Goal: Register for event/course

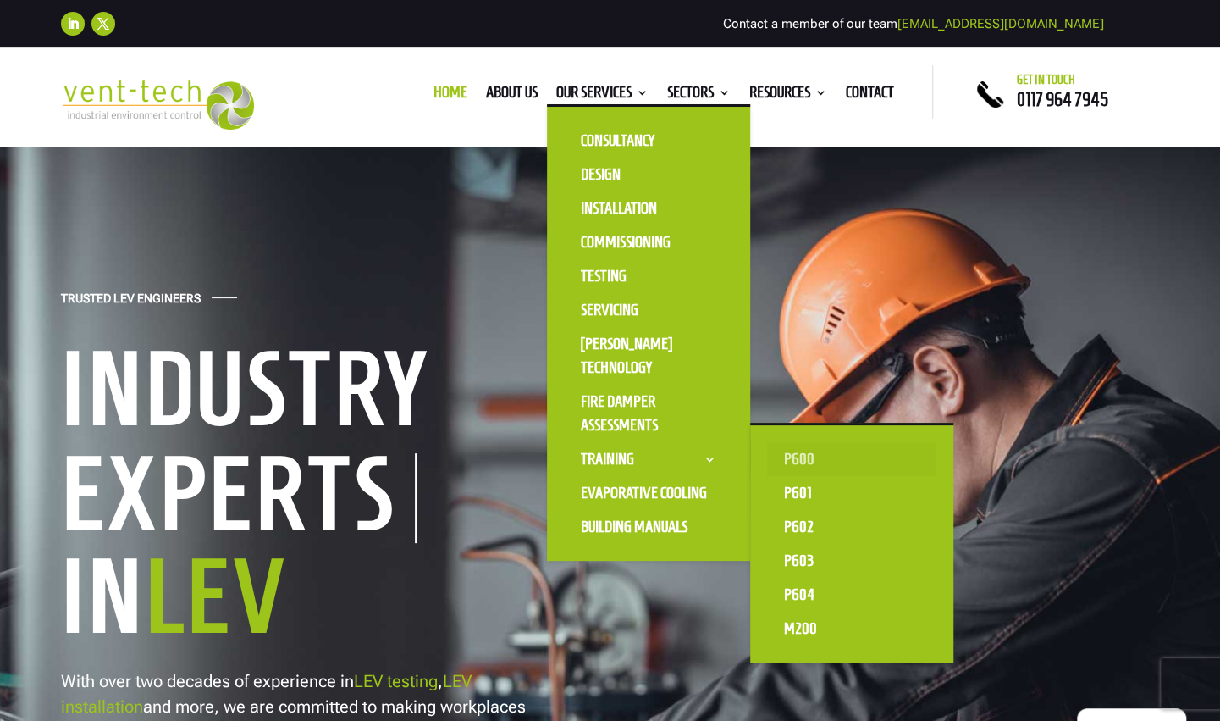
click at [803, 459] on link "P600" at bounding box center [851, 459] width 169 height 34
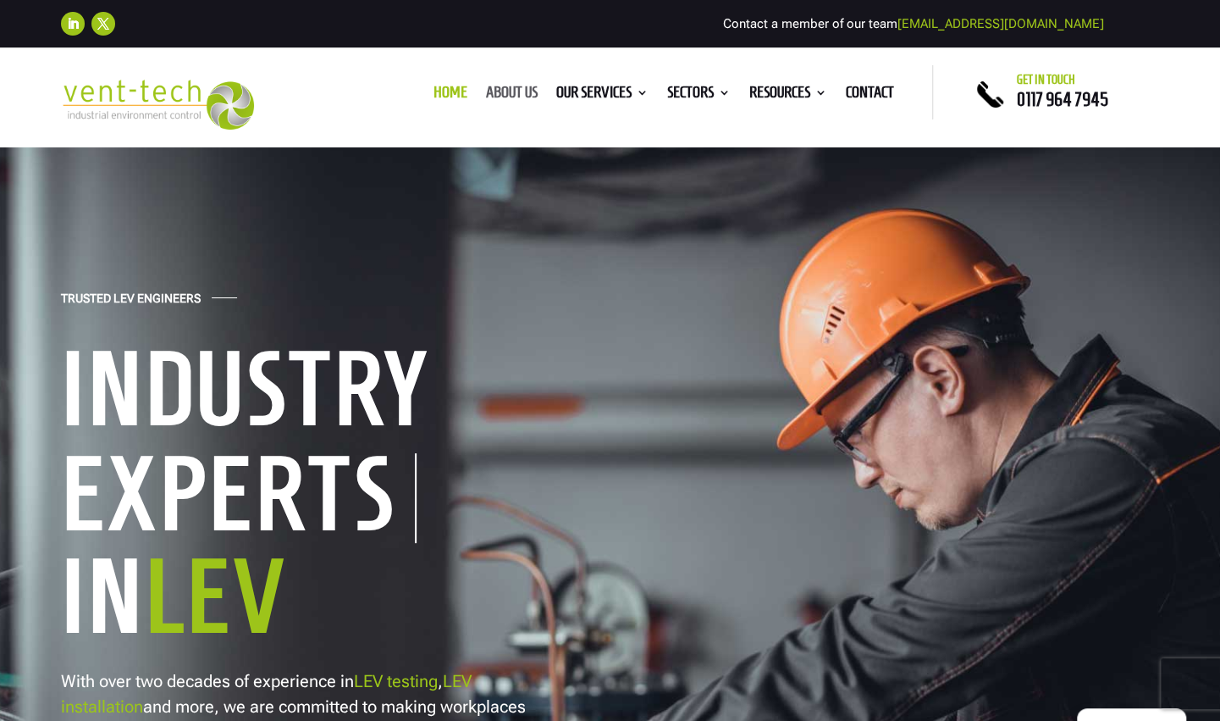
click at [503, 92] on link "About us" at bounding box center [512, 95] width 52 height 19
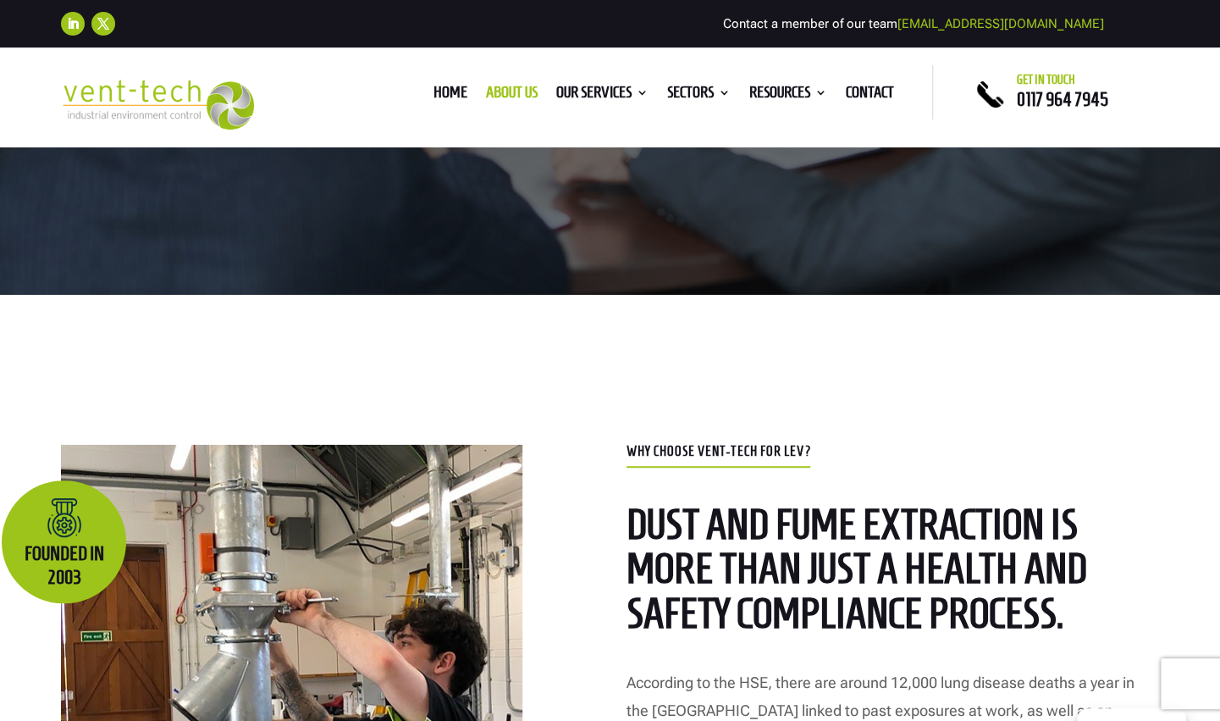
scroll to position [423, 0]
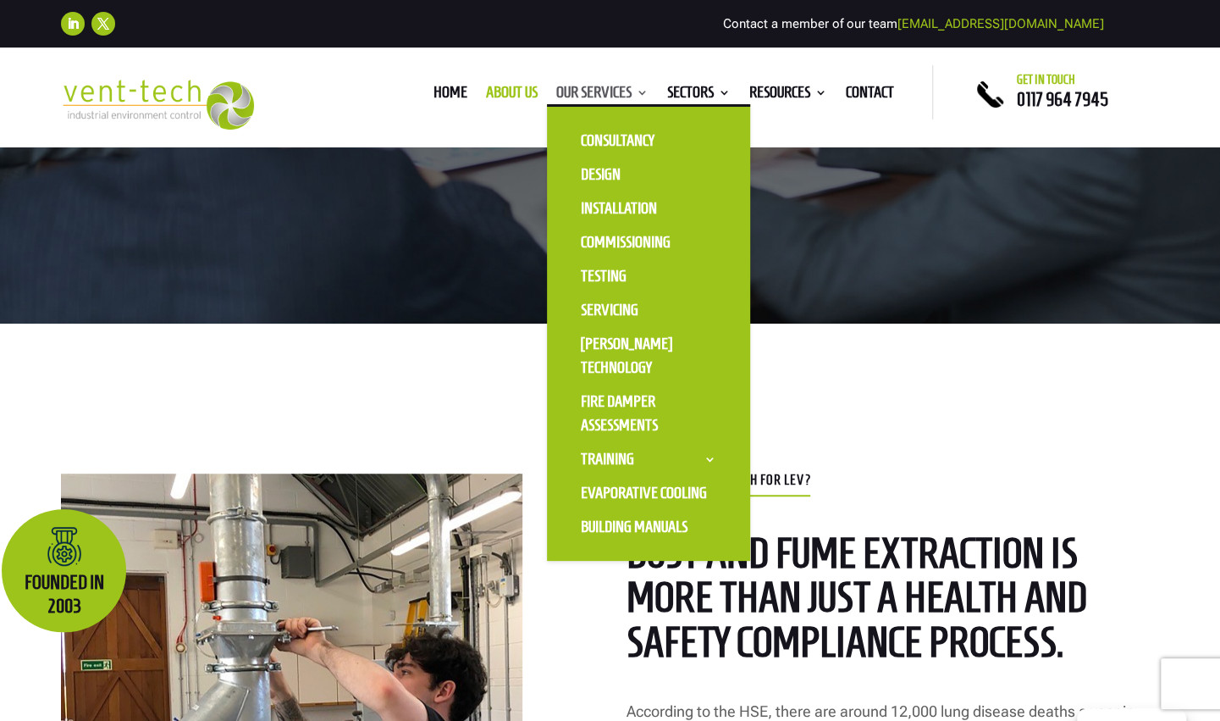
click at [565, 91] on link "Our Services" at bounding box center [602, 95] width 92 height 19
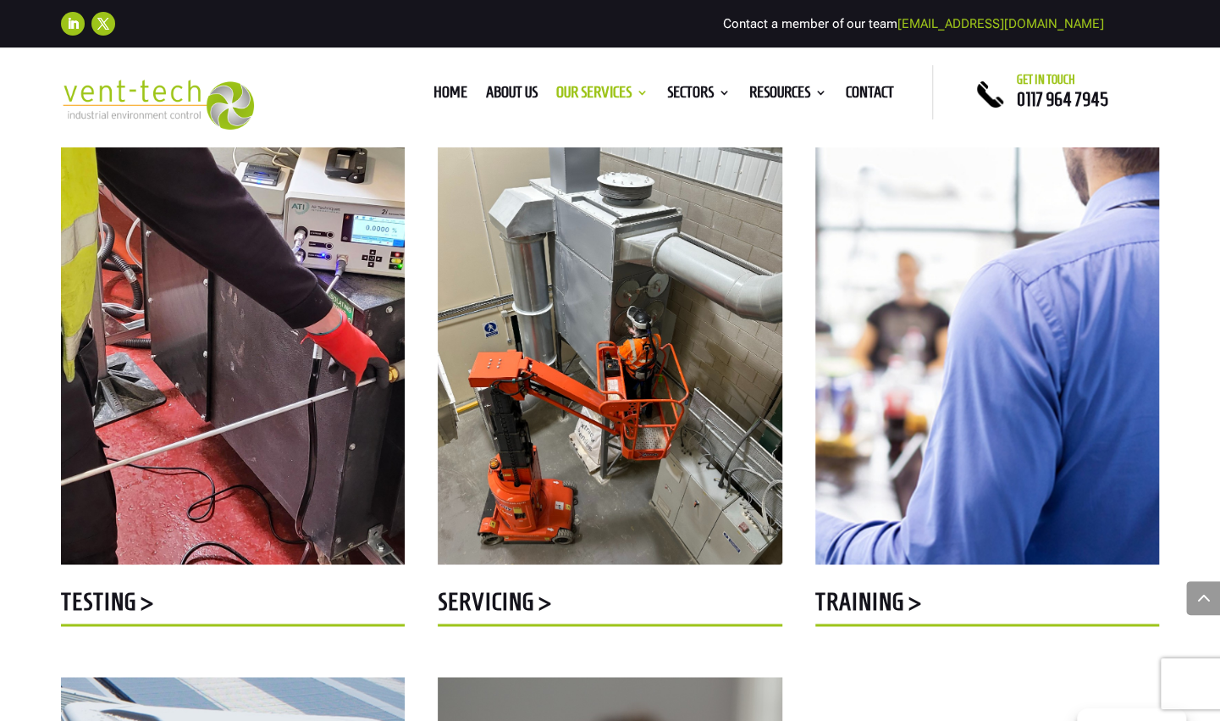
scroll to position [1524, 0]
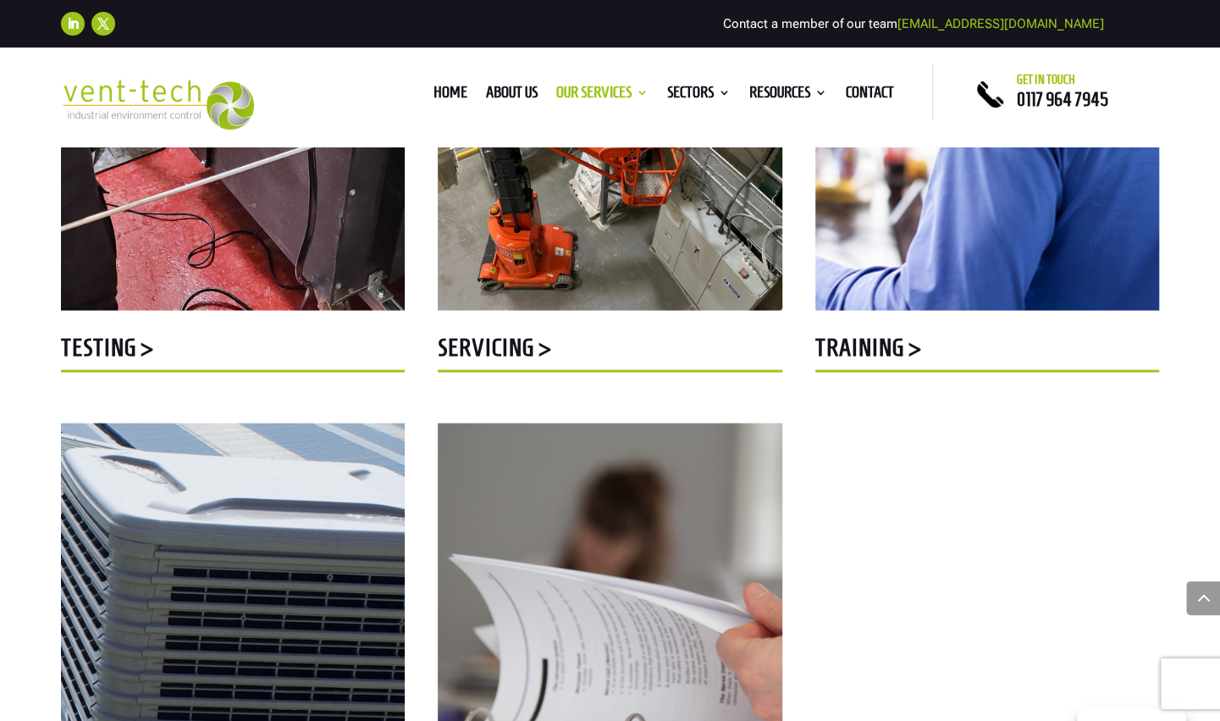
click at [837, 342] on h5 "Training >" at bounding box center [987, 350] width 344 height 33
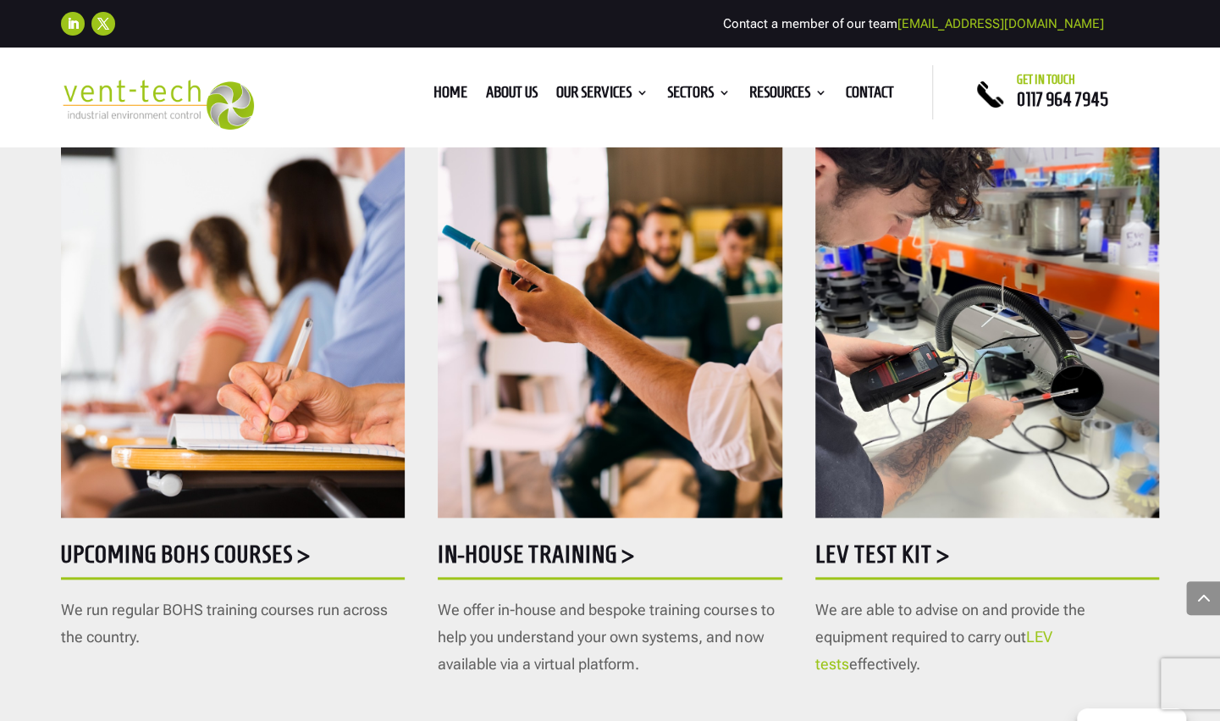
scroll to position [794, 0]
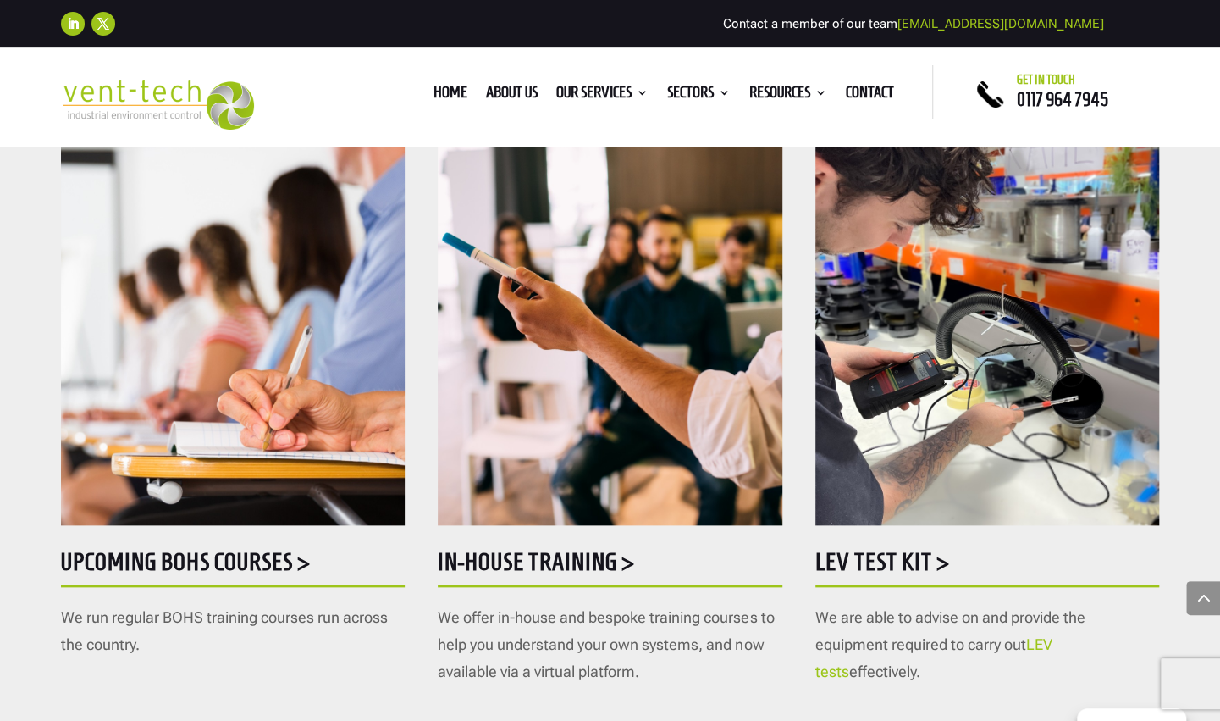
click at [881, 571] on h5 "LEV Test Kit >" at bounding box center [987, 566] width 344 height 33
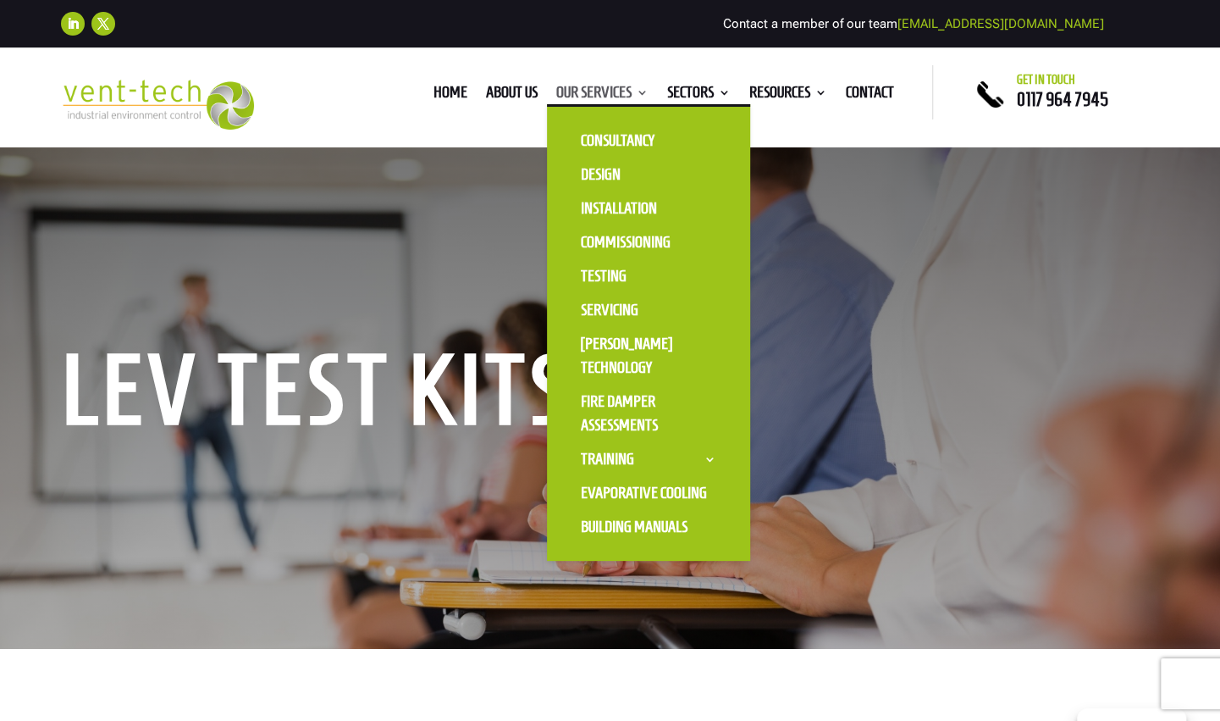
click at [600, 86] on link "Our Services" at bounding box center [602, 95] width 92 height 19
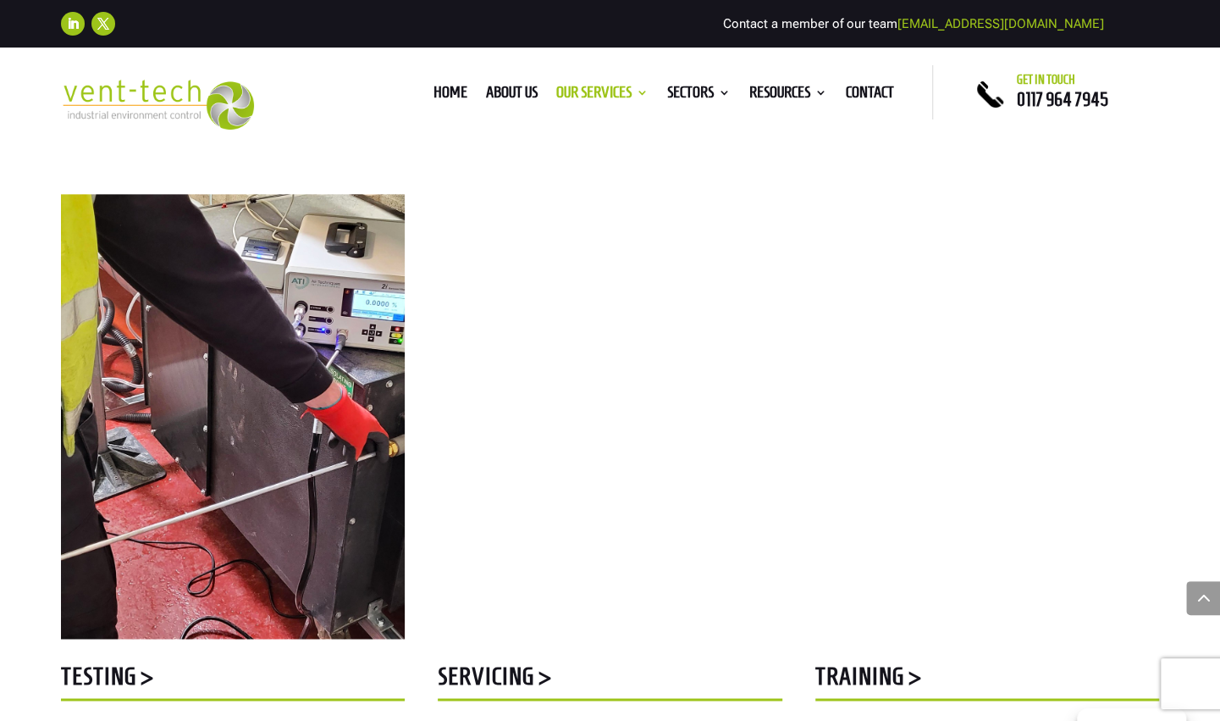
scroll to position [1270, 0]
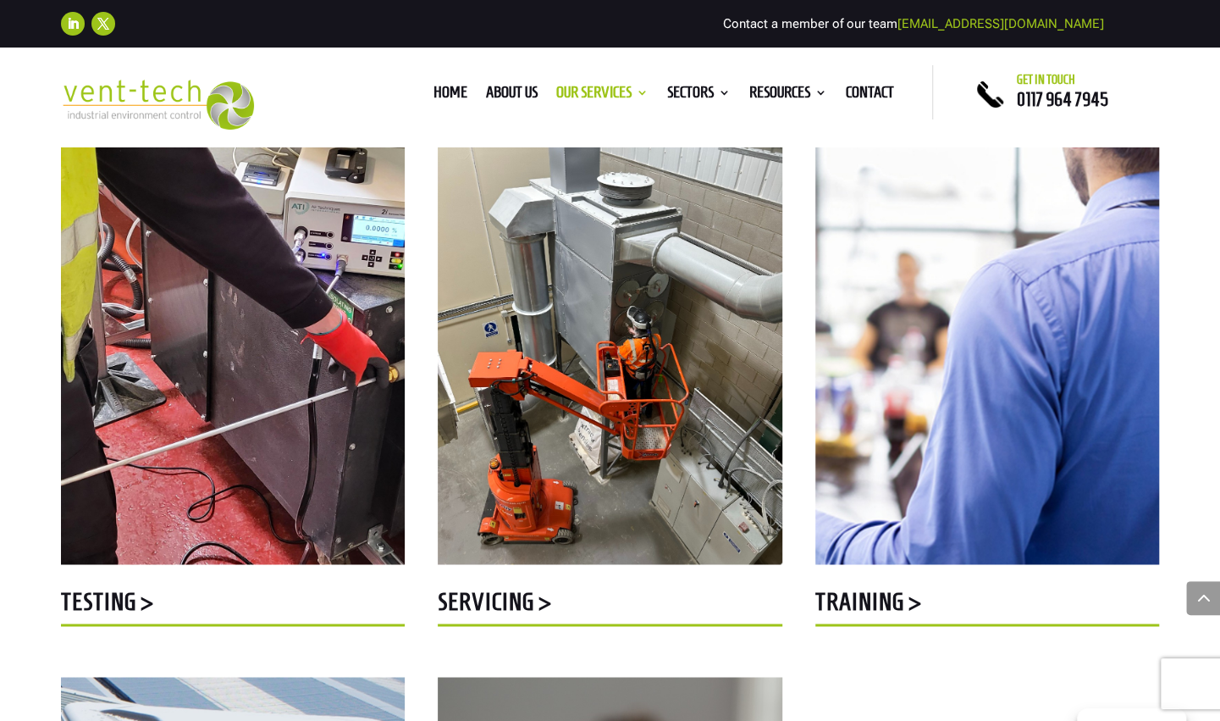
click at [991, 279] on img at bounding box center [987, 341] width 344 height 445
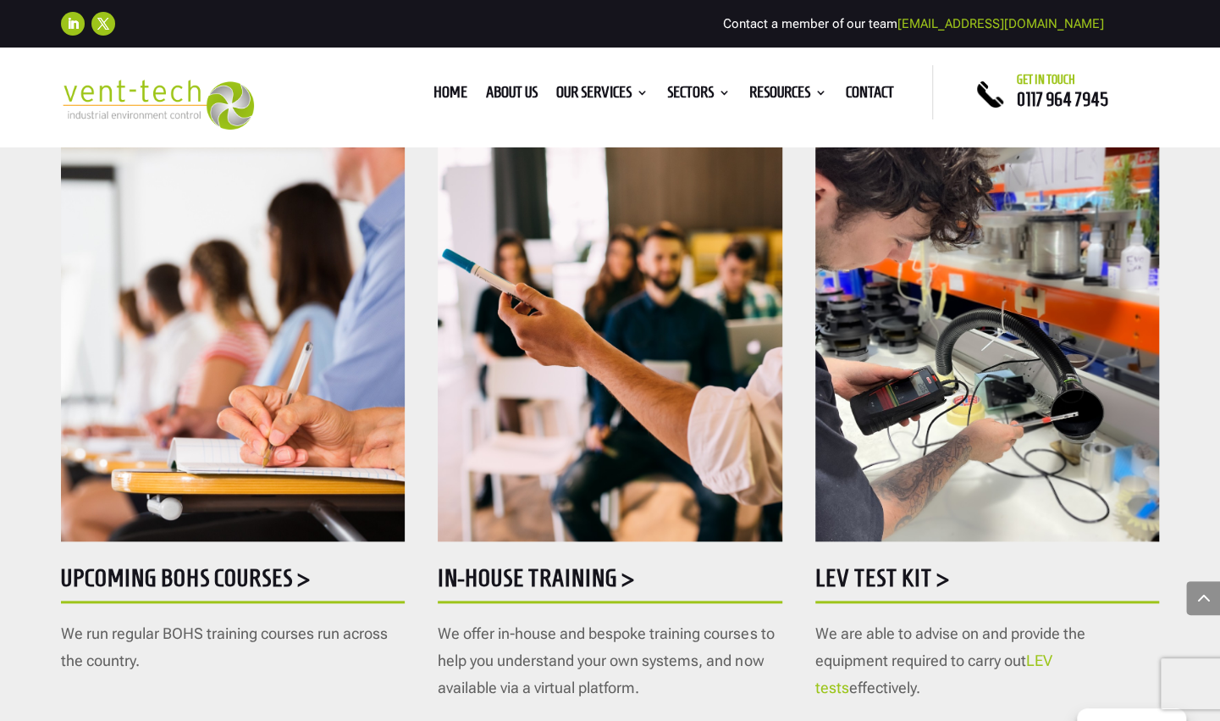
scroll to position [847, 0]
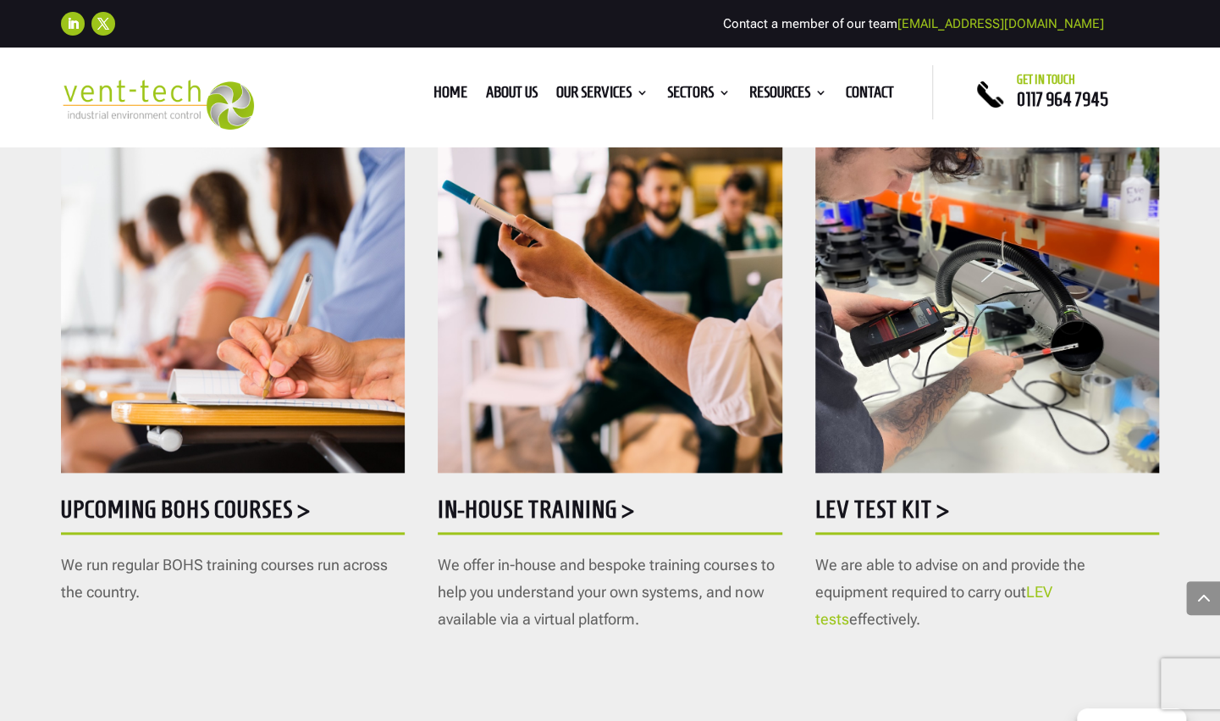
click at [132, 377] on img at bounding box center [233, 249] width 344 height 445
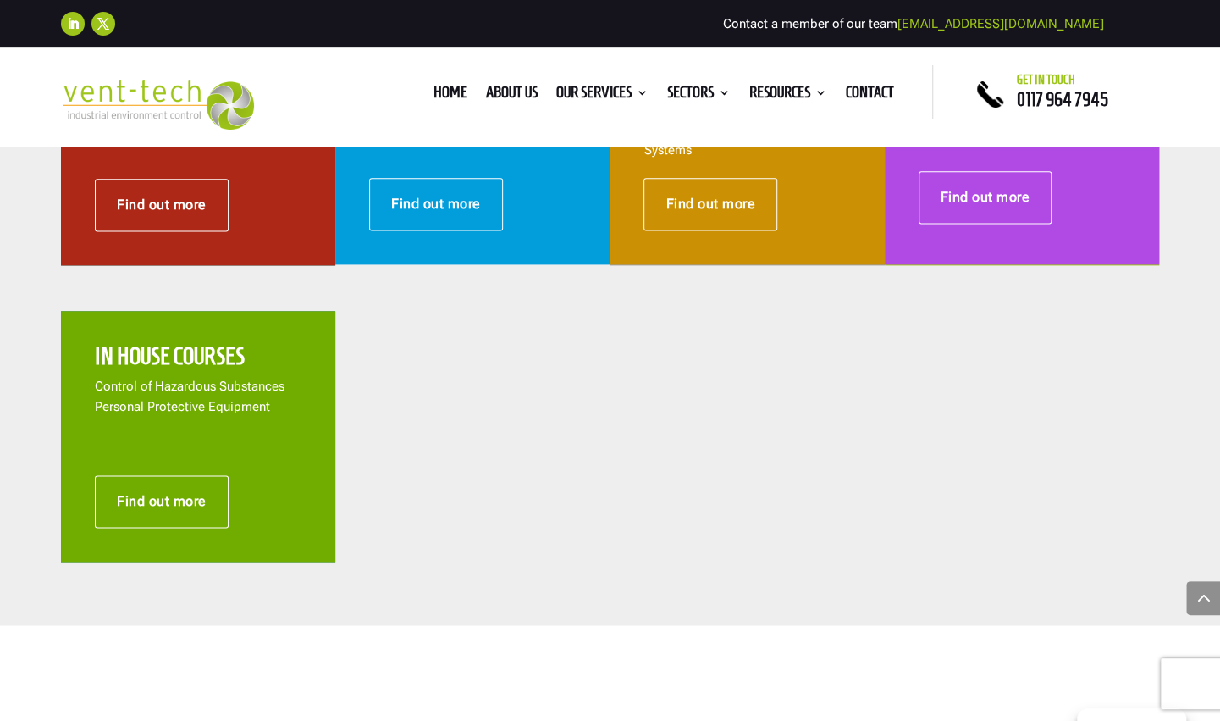
scroll to position [593, 0]
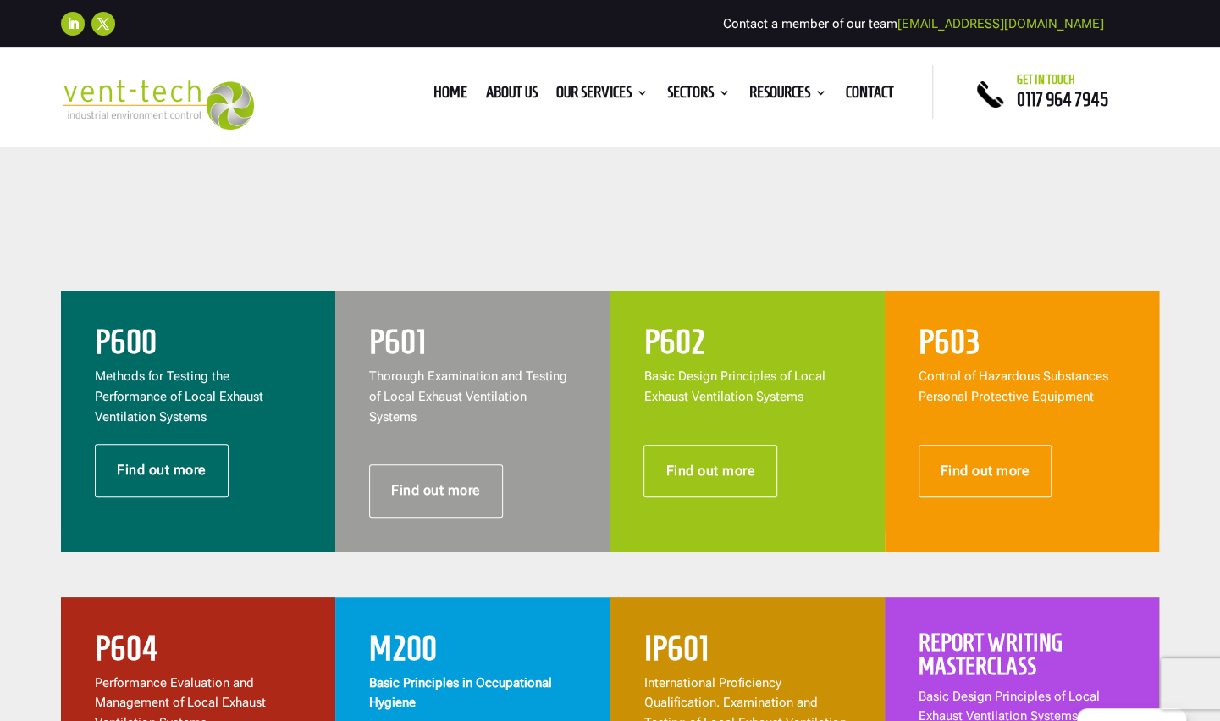
click at [121, 367] on p "Methods for Testing the Performance of Local Exhaust Ventilation Systems" at bounding box center [198, 397] width 207 height 60
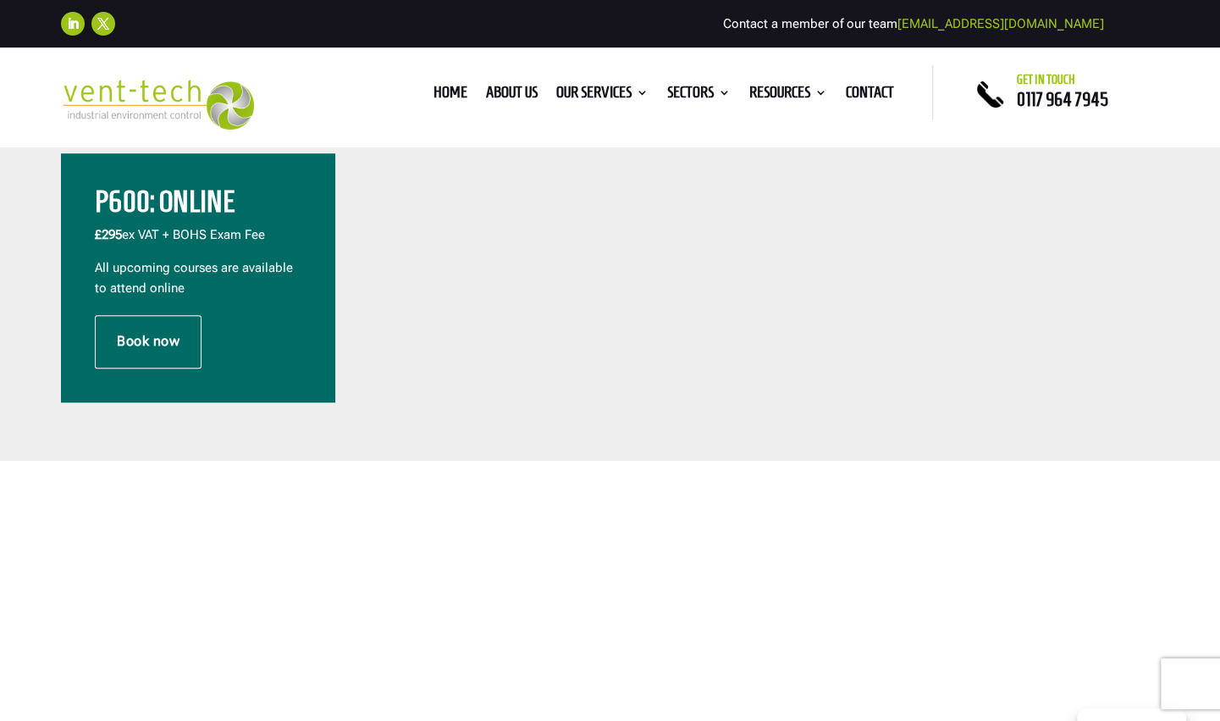
scroll to position [593, 0]
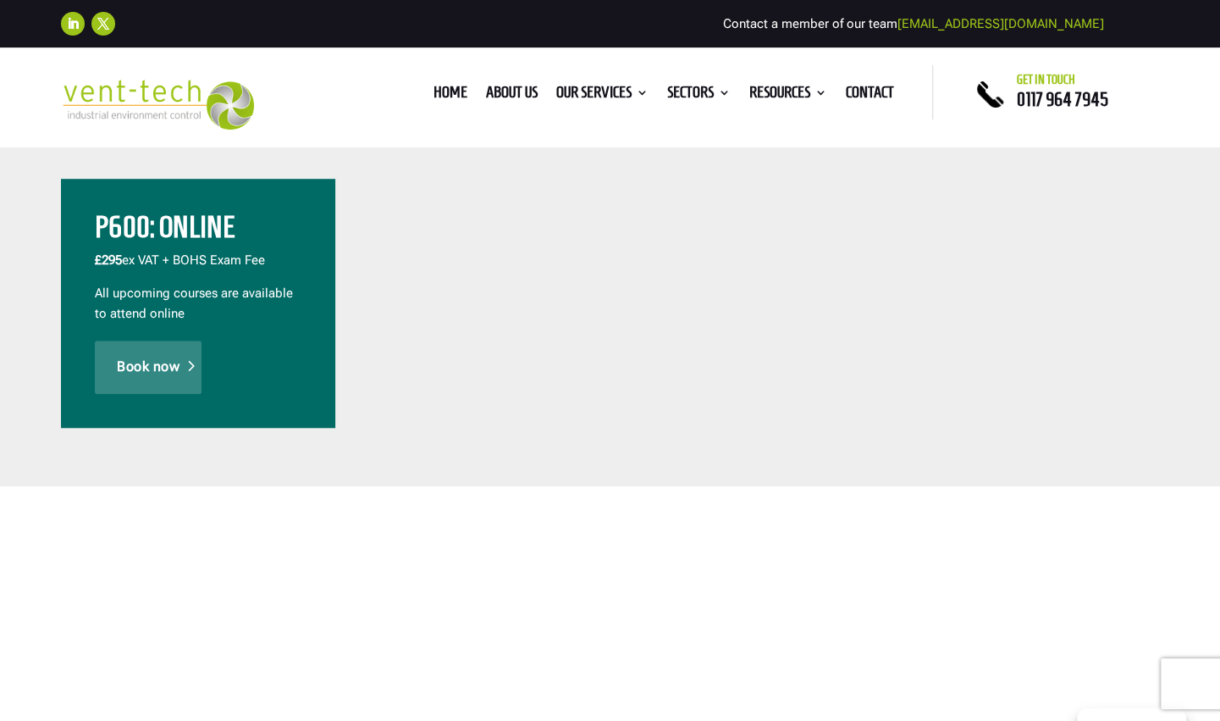
click at [144, 367] on link "Book now" at bounding box center [148, 366] width 107 height 52
